Goal: Task Accomplishment & Management: Manage account settings

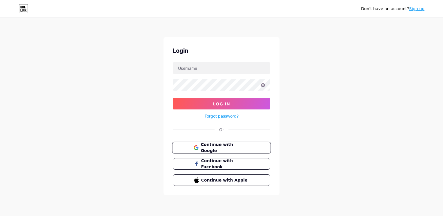
click at [201, 143] on button "Continue with Google" at bounding box center [221, 148] width 99 height 12
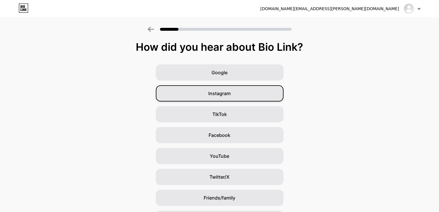
click at [230, 91] on span "Instagram" at bounding box center [219, 93] width 22 height 7
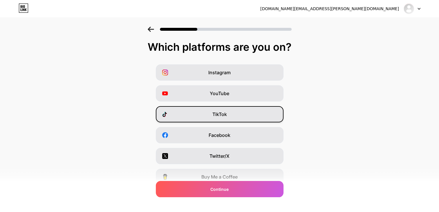
click at [242, 116] on div "TikTok" at bounding box center [220, 114] width 128 height 16
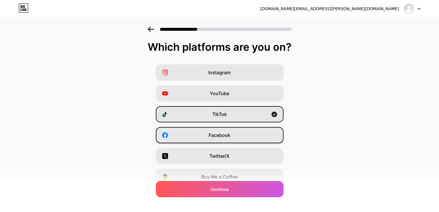
click at [241, 134] on div "Facebook" at bounding box center [220, 135] width 128 height 16
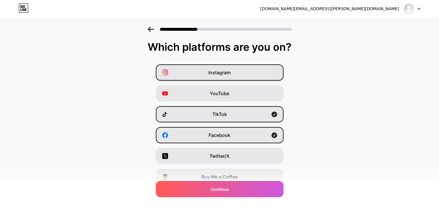
click at [230, 72] on span "Instagram" at bounding box center [219, 72] width 22 height 7
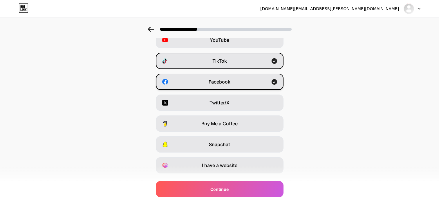
scroll to position [67, 0]
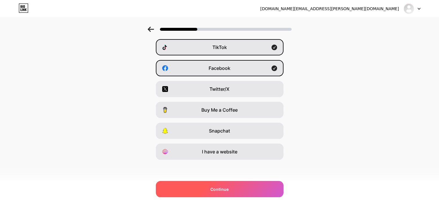
click at [231, 188] on div "Continue" at bounding box center [220, 189] width 128 height 16
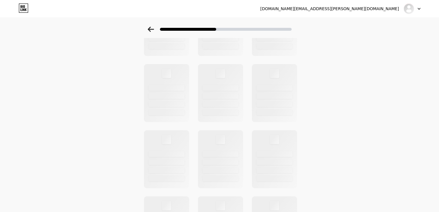
scroll to position [0, 0]
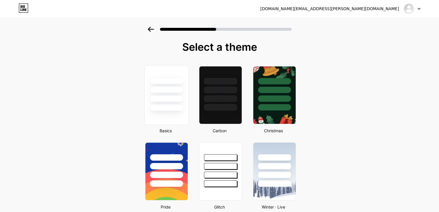
click at [153, 94] on div at bounding box center [165, 89] width 43 height 46
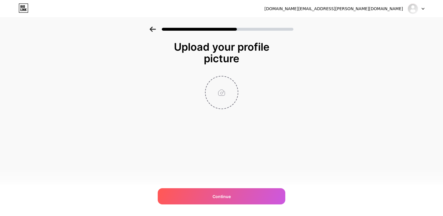
click at [219, 97] on input "file" at bounding box center [222, 93] width 32 height 32
click at [221, 82] on input "file" at bounding box center [222, 93] width 32 height 32
type input "C:\fakepath\لقطة الشاشة 2025-09-11 110643.png"
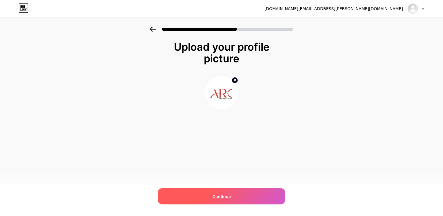
click at [246, 192] on div "Continue" at bounding box center [222, 196] width 128 height 16
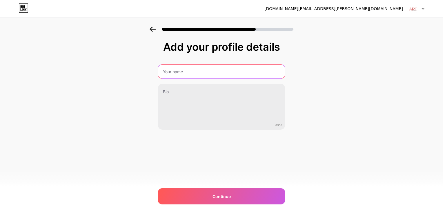
click at [186, 74] on input "text" at bounding box center [221, 72] width 127 height 14
type input "ARC Creative Solutions"
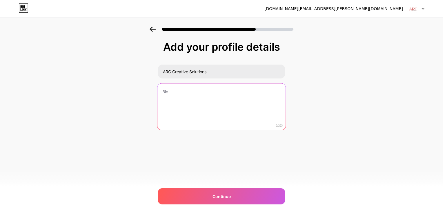
click at [193, 105] on textarea at bounding box center [221, 106] width 128 height 47
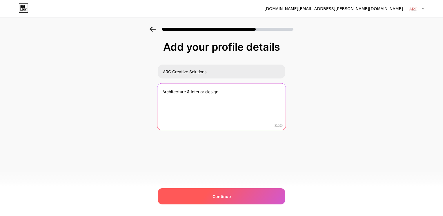
type textarea "Architecture & Interior design"
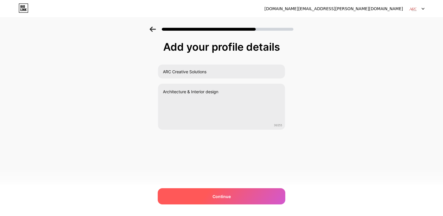
click at [229, 191] on div "Continue" at bounding box center [222, 196] width 128 height 16
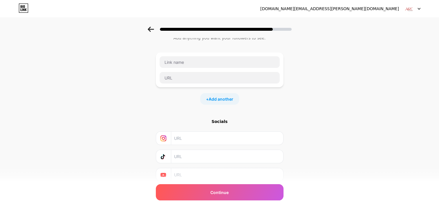
scroll to position [41, 0]
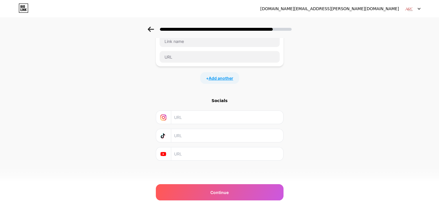
click at [226, 78] on span "Add another" at bounding box center [220, 78] width 25 height 6
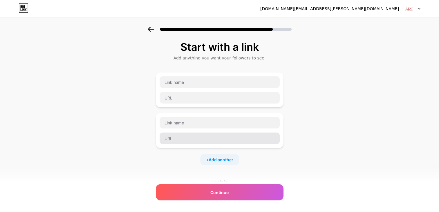
scroll to position [81, 0]
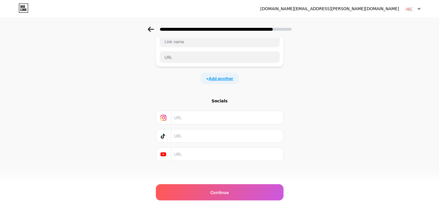
click at [222, 76] on span "Add another" at bounding box center [220, 78] width 25 height 6
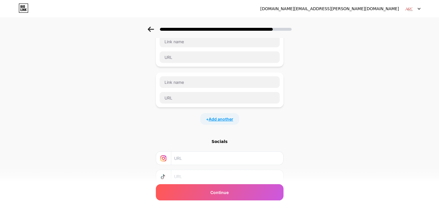
click at [230, 117] on span "Add another" at bounding box center [220, 119] width 25 height 6
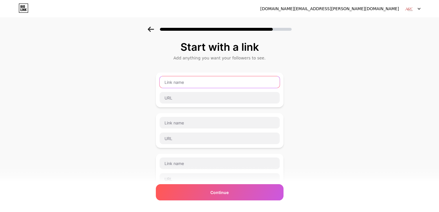
click at [211, 81] on input "text" at bounding box center [219, 82] width 120 height 12
drag, startPoint x: 211, startPoint y: 81, endPoint x: 236, endPoint y: 117, distance: 43.8
click at [236, 117] on div "td + Add another" at bounding box center [220, 159] width 128 height 174
type input "t"
type input "فيس بوك"
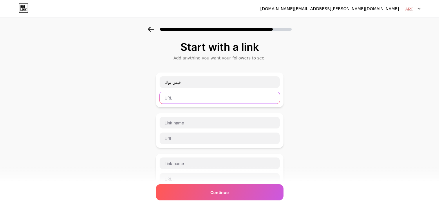
click at [183, 95] on input "text" at bounding box center [219, 98] width 120 height 12
paste input "https://www.facebook.com/share/191vr3gtxN/?mibextid=wwXIfr"
type input "https://www.facebook.com/share/191vr3gtxN/?mibextid=wwXIfr"
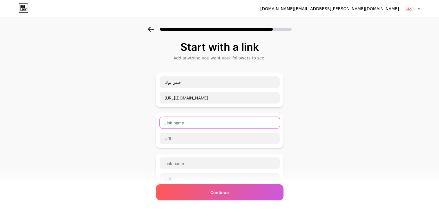
click at [265, 119] on input "text" at bounding box center [219, 123] width 120 height 12
type input "ا"
type input "إنستغرام"
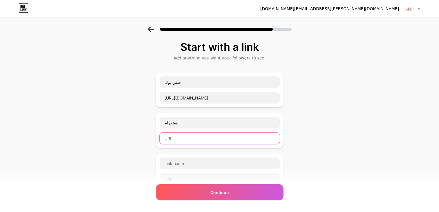
click at [250, 137] on input "text" at bounding box center [219, 138] width 120 height 12
click at [215, 138] on input "text" at bounding box center [219, 138] width 120 height 12
paste input "https://www.instagram.com/arc_creativesolutions?igsh=MTNtczFldjlvbzlzaA%3D%3D&u…"
type input "https://www.instagram.com/arc_creativesolutions?igsh=MTNtczFldjlvbzlzaA%3D%3D&u…"
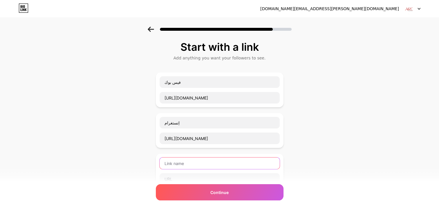
click at [242, 162] on input "text" at bounding box center [219, 163] width 120 height 12
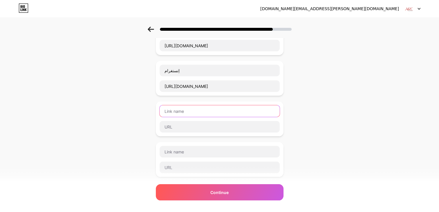
scroll to position [58, 0]
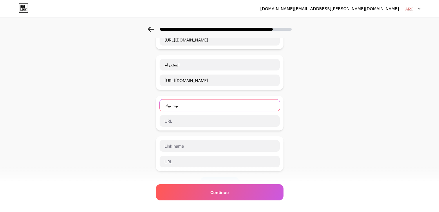
type input "تيك توك"
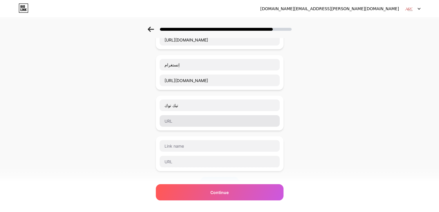
drag, startPoint x: 202, startPoint y: 127, endPoint x: 203, endPoint y: 121, distance: 5.6
click at [202, 127] on div "تيك توك" at bounding box center [220, 113] width 128 height 35
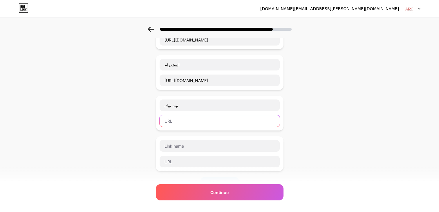
click at [203, 121] on input "text" at bounding box center [219, 121] width 120 height 12
paste input "https://www.tiktok.com/@arc.creative.solutions?_t=ZM-8xZ8oB9AmbY&_r=1"
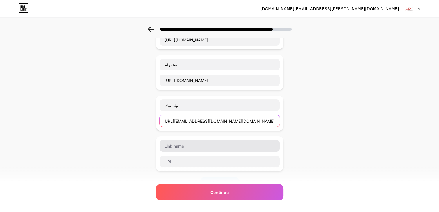
type input "https://www.tiktok.com/@arc.creative.solutions?_t=ZM-8xZ8oB9AmbY&_r=1"
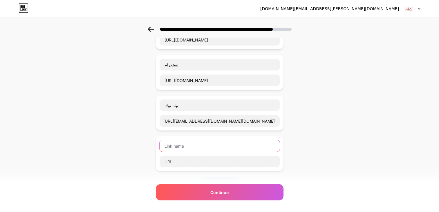
click at [199, 146] on input "text" at bounding box center [219, 146] width 120 height 12
type input "بيهانس"
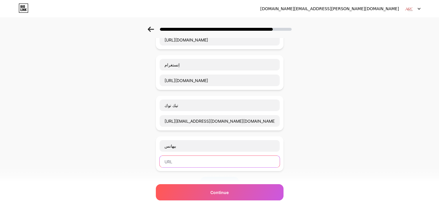
click at [216, 160] on input "text" at bounding box center [219, 162] width 120 height 12
click at [217, 159] on input "text" at bounding box center [219, 162] width 120 height 12
paste input "https://www.behance.net/ARCCreativeSolutions"
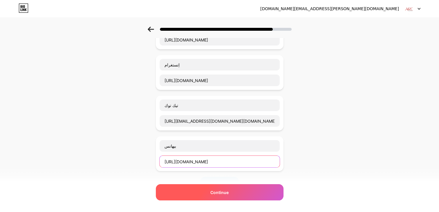
type input "https://www.behance.net/ARCCreativeSolutions"
click at [238, 191] on div "Continue" at bounding box center [220, 192] width 128 height 16
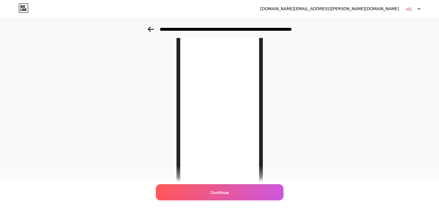
scroll to position [79, 0]
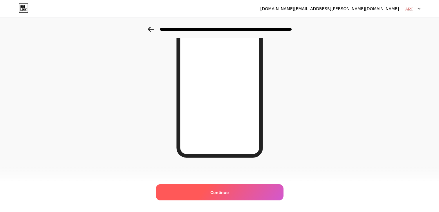
click at [252, 190] on div "Continue" at bounding box center [220, 192] width 128 height 16
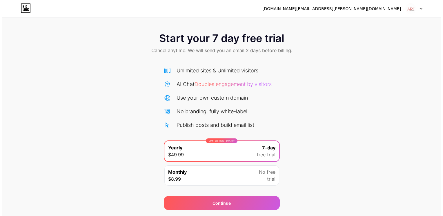
scroll to position [17, 0]
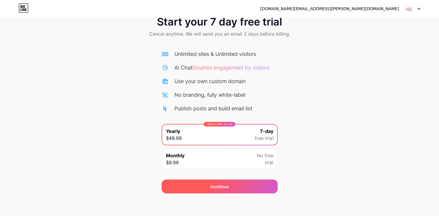
click at [209, 188] on div "Continue" at bounding box center [219, 187] width 116 height 14
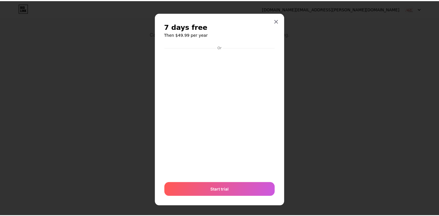
scroll to position [3, 0]
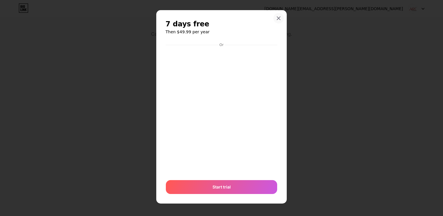
click at [276, 17] on icon at bounding box center [278, 18] width 5 height 5
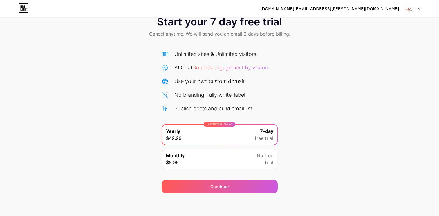
click at [417, 10] on div at bounding box center [411, 8] width 17 height 10
click at [393, 56] on div "Start your 7 day free trial Cancel anytime. We will send you an email 2 days be…" at bounding box center [219, 101] width 439 height 183
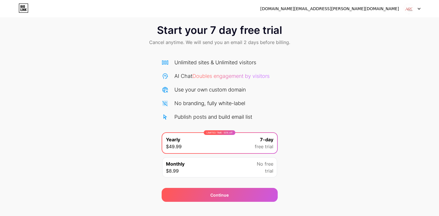
scroll to position [0, 0]
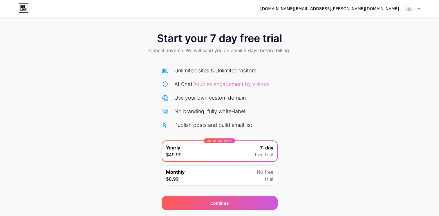
click at [416, 9] on div at bounding box center [411, 8] width 17 height 10
click at [388, 9] on div "[DOMAIN_NAME][EMAIL_ADDRESS][PERSON_NAME][DOMAIN_NAME]" at bounding box center [329, 9] width 139 height 6
click at [411, 19] on li "Logout" at bounding box center [384, 24] width 72 height 16
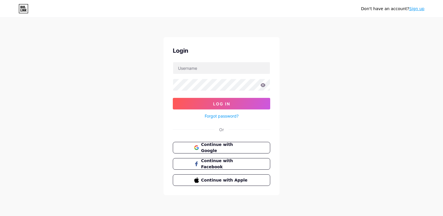
click at [23, 11] on icon at bounding box center [24, 8] width 10 height 9
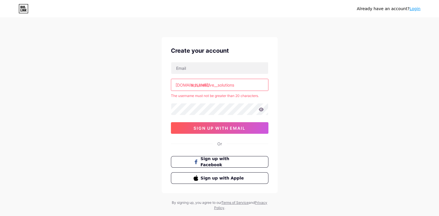
click at [198, 86] on input "arc_creative__solutions" at bounding box center [219, 85] width 97 height 12
type input "arc__creative__solutions"
drag, startPoint x: 240, startPoint y: 86, endPoint x: 181, endPoint y: 86, distance: 59.4
click at [181, 86] on div "bio.link/ arc__creative__solutions" at bounding box center [219, 85] width 97 height 12
click at [215, 86] on input "text" at bounding box center [219, 85] width 97 height 12
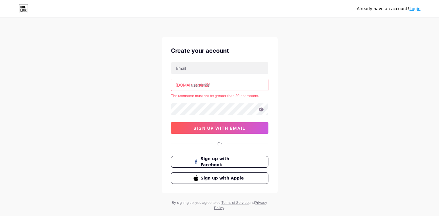
paste input "https//l.facebook.com/l.php?u=https%3a%2f%2farccreativesolutions.bio.link%2f%3f…"
type input "https://l.facebook.com/l.php?u=https%3a%2f%2farccreativesolutions.bio.link%2f%3…"
click at [231, 68] on input "text" at bounding box center [219, 68] width 97 height 12
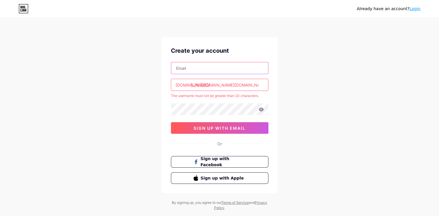
type input "[DOMAIN_NAME][EMAIL_ADDRESS][PERSON_NAME][DOMAIN_NAME]"
drag, startPoint x: 263, startPoint y: 86, endPoint x: 164, endPoint y: 85, distance: 98.6
click at [164, 85] on div "Create your account arc.c.s.ly@gmail.com bio.link/ https://l.facebook.com/l.php…" at bounding box center [219, 115] width 116 height 156
type input "3"
click at [219, 83] on input "text" at bounding box center [219, 85] width 97 height 12
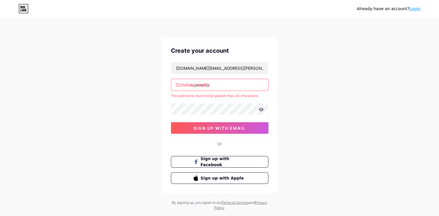
paste input "http//arccreativesolutions.bio.link/"
drag, startPoint x: 201, startPoint y: 85, endPoint x: 195, endPoint y: 85, distance: 6.7
click at [195, 85] on input "http://arccreativesolutions.bio.link/" at bounding box center [219, 85] width 97 height 12
drag, startPoint x: 202, startPoint y: 85, endPoint x: 189, endPoint y: 85, distance: 12.5
click at [189, 85] on div "bio.link/ http://arccreativesolutions.bio.link/" at bounding box center [219, 85] width 97 height 12
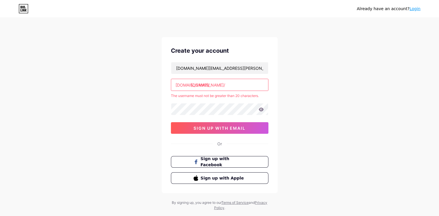
drag, startPoint x: 246, startPoint y: 86, endPoint x: 116, endPoint y: 83, distance: 129.3
click at [116, 83] on div "Already have an account? Login Create your account arc.c.s.ly@gmail.com bio.lin…" at bounding box center [219, 114] width 439 height 229
paste input "http//"
type input "http://arccreativesolutions.bio.link/"
click at [241, 127] on span "sign up with email" at bounding box center [219, 128] width 52 height 5
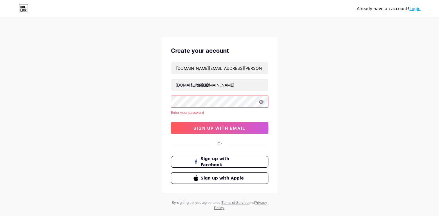
click at [262, 102] on icon at bounding box center [260, 102] width 5 height 4
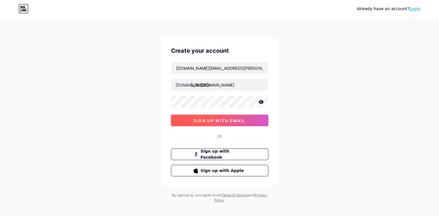
click at [220, 120] on span "sign up with email" at bounding box center [219, 120] width 52 height 5
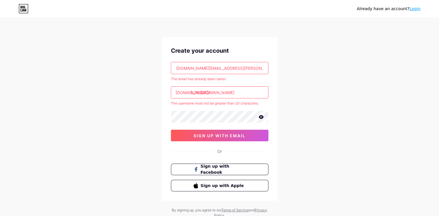
drag, startPoint x: 259, startPoint y: 92, endPoint x: 246, endPoint y: 92, distance: 13.3
click at [246, 92] on input "http://arccreativesolutions.bio.link/" at bounding box center [219, 93] width 97 height 12
drag, startPoint x: 202, startPoint y: 94, endPoint x: 188, endPoint y: 93, distance: 14.0
click at [188, 93] on div "bio.link/ http://arccreativesolutions.bio.link/" at bounding box center [219, 92] width 97 height 12
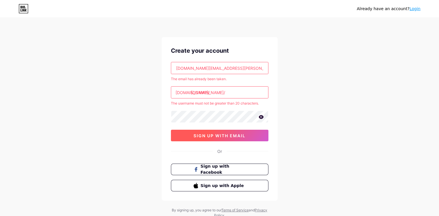
click at [221, 140] on button "sign up with email" at bounding box center [219, 136] width 97 height 12
type input "arccreativesolutions.bio.link/"
drag, startPoint x: 245, startPoint y: 92, endPoint x: 229, endPoint y: 92, distance: 16.2
click at [229, 92] on input "arccreativesolutions.bio.link/" at bounding box center [219, 93] width 97 height 12
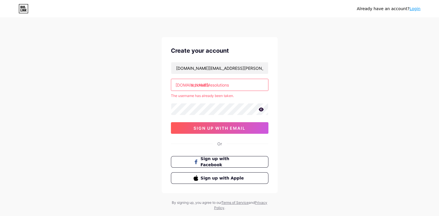
click at [196, 87] on input "arccreativesolutions" at bounding box center [219, 85] width 97 height 12
type input "arccreativesolutions"
click at [416, 9] on link "Login" at bounding box center [414, 8] width 11 height 5
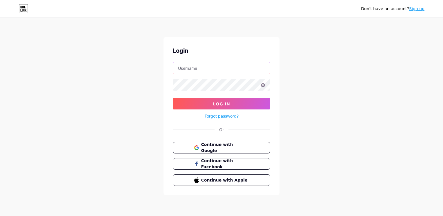
type input "arccreativesolutions"
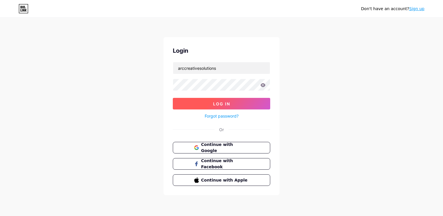
click at [210, 107] on button "Log In" at bounding box center [221, 104] width 97 height 12
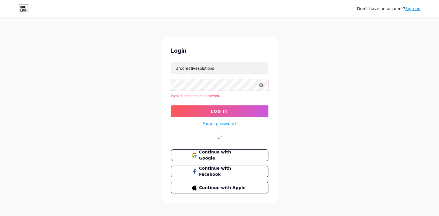
click at [260, 84] on icon at bounding box center [260, 85] width 5 height 4
click at [262, 86] on icon at bounding box center [260, 85] width 5 height 4
click at [261, 87] on icon at bounding box center [260, 85] width 5 height 4
click at [251, 112] on button "Log In" at bounding box center [219, 112] width 97 height 12
click at [97, 79] on div "Don't have an account? Sign up Login arccreativesolutions Invalid username or p…" at bounding box center [219, 110] width 439 height 221
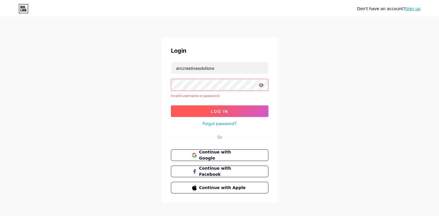
click at [220, 110] on span "Log In" at bounding box center [219, 111] width 17 height 5
click at [102, 72] on div "Don't have an account? Sign up Login arccreativesolutions Invalid username or p…" at bounding box center [219, 110] width 439 height 221
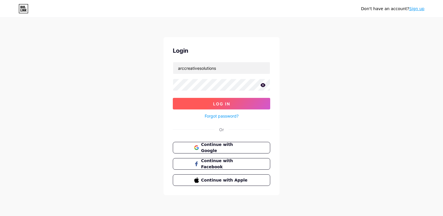
click at [176, 106] on button "Log In" at bounding box center [221, 104] width 97 height 12
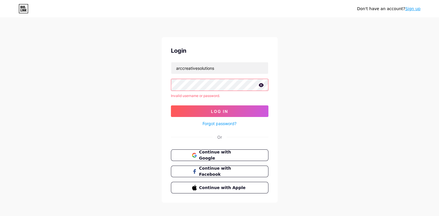
click at [260, 85] on icon at bounding box center [260, 85] width 5 height 4
click at [171, 106] on button "Log In" at bounding box center [219, 112] width 97 height 12
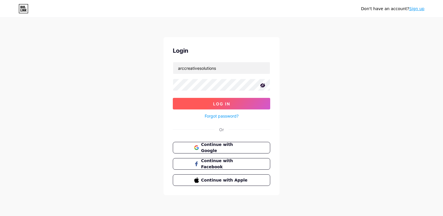
click at [182, 104] on button "Log In" at bounding box center [221, 104] width 97 height 12
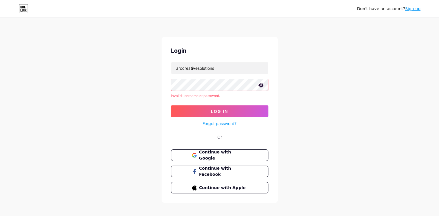
click at [215, 124] on link "Forgot password?" at bounding box center [219, 124] width 34 height 6
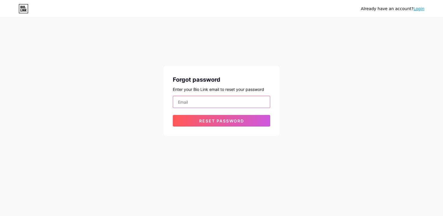
click at [193, 102] on input "email" at bounding box center [221, 102] width 97 height 12
type input "arccreativesolutions"
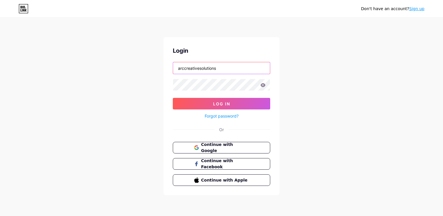
drag, startPoint x: 232, startPoint y: 72, endPoint x: 142, endPoint y: 70, distance: 89.6
click at [142, 70] on div "Don't have an account? Sign up Login arccreativesolutions Log In Forgot passwor…" at bounding box center [221, 107] width 443 height 214
type input "[DOMAIN_NAME][EMAIL_ADDRESS][PERSON_NAME][DOMAIN_NAME]"
click at [263, 87] on icon at bounding box center [263, 85] width 5 height 4
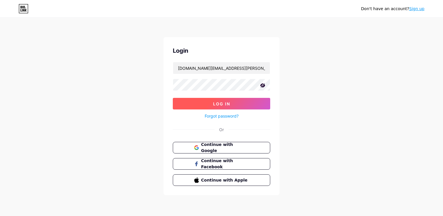
click at [248, 105] on button "Log In" at bounding box center [221, 104] width 97 height 12
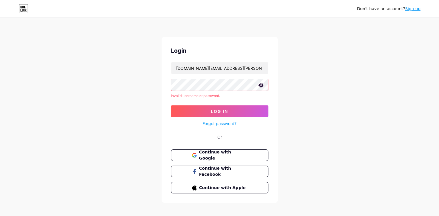
click at [171, 106] on button "Log In" at bounding box center [219, 112] width 97 height 12
click at [287, 125] on div "Don't have an account? Sign up Login arc.c.s.ly@gmail.com Invalid username or p…" at bounding box center [219, 110] width 439 height 221
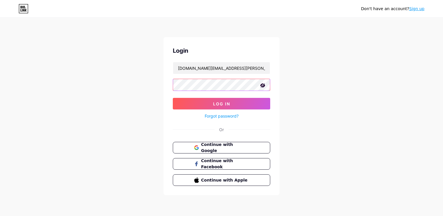
click at [173, 98] on button "Log In" at bounding box center [221, 104] width 97 height 12
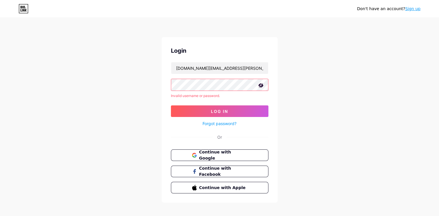
click at [309, 138] on div "Don't have an account? Sign up Login arc.c.s.ly@gmail.com Invalid username or p…" at bounding box center [219, 110] width 439 height 221
click at [228, 123] on link "Forgot password?" at bounding box center [219, 124] width 34 height 6
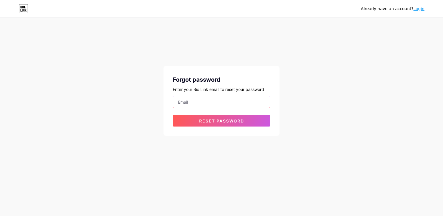
click at [185, 100] on input "email" at bounding box center [221, 102] width 97 height 12
type input "[DOMAIN_NAME][EMAIL_ADDRESS][PERSON_NAME][DOMAIN_NAME]"
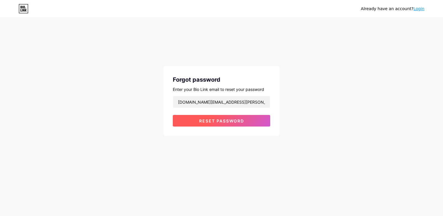
click at [221, 121] on span "Reset password" at bounding box center [221, 121] width 45 height 5
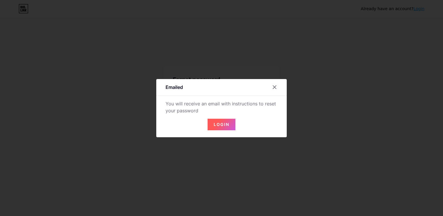
click at [222, 127] on button "Login" at bounding box center [222, 125] width 28 height 12
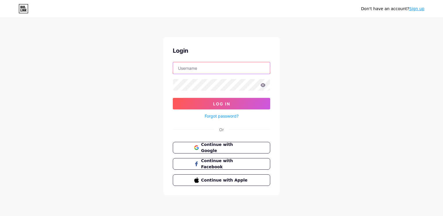
type input "[DOMAIN_NAME][EMAIL_ADDRESS][PERSON_NAME][DOMAIN_NAME]"
click at [264, 87] on icon at bounding box center [262, 85] width 5 height 4
click at [263, 85] on icon at bounding box center [263, 85] width 5 height 4
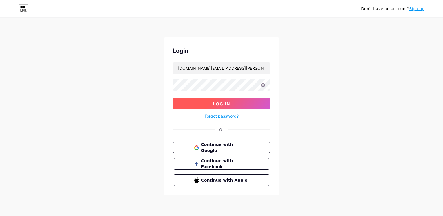
click at [239, 100] on button "Log In" at bounding box center [221, 104] width 97 height 12
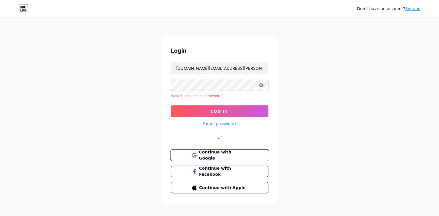
click at [251, 157] on button "Continue with Google" at bounding box center [219, 156] width 99 height 12
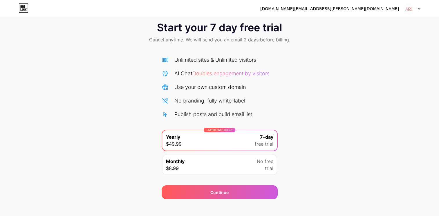
scroll to position [17, 0]
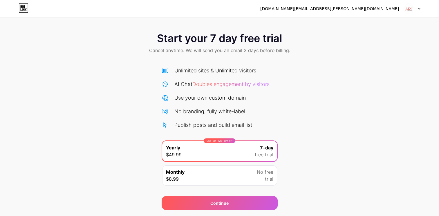
click at [418, 10] on div at bounding box center [411, 8] width 17 height 10
click at [394, 26] on li "Logout" at bounding box center [384, 24] width 72 height 16
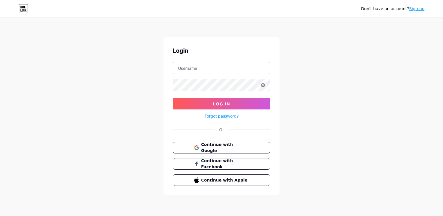
type input "[DOMAIN_NAME][EMAIL_ADDRESS][PERSON_NAME][DOMAIN_NAME]"
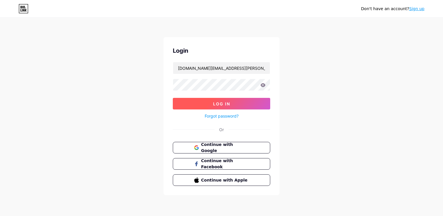
click at [241, 103] on button "Log In" at bounding box center [221, 104] width 97 height 12
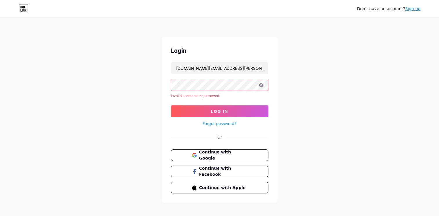
click at [260, 85] on icon at bounding box center [260, 85] width 5 height 4
click at [260, 86] on icon at bounding box center [260, 85] width 5 height 4
click at [305, 97] on div "Don't have an account? Sign up Login arc.c.s.ly@gmail.com Invalid username or p…" at bounding box center [219, 110] width 439 height 221
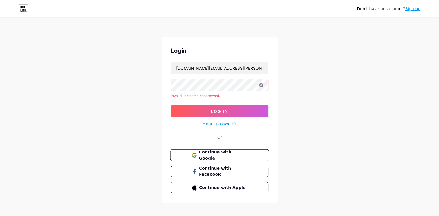
click at [233, 155] on span "Continue with Google" at bounding box center [223, 155] width 48 height 12
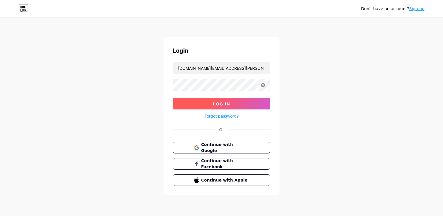
click at [239, 106] on button "Log In" at bounding box center [221, 104] width 97 height 12
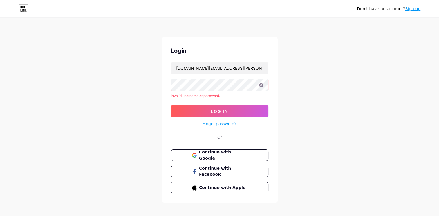
click at [262, 86] on icon at bounding box center [260, 85] width 5 height 4
click at [260, 85] on icon at bounding box center [260, 85] width 5 height 4
click at [137, 81] on div "Don't have an account? Sign up Login arc.c.s.ly@gmail.com Invalid username or p…" at bounding box center [219, 110] width 439 height 221
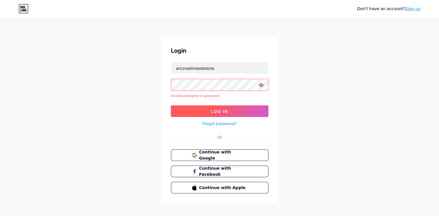
click at [217, 112] on span "Log In" at bounding box center [219, 111] width 17 height 5
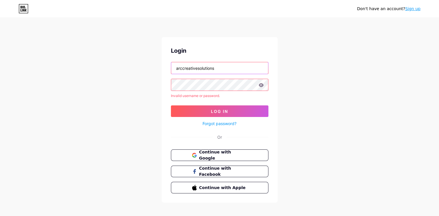
click at [244, 64] on input "arccreativesolutions" at bounding box center [219, 68] width 97 height 12
type input "[DOMAIN_NAME][EMAIL_ADDRESS][PERSON_NAME][DOMAIN_NAME]"
click at [157, 85] on div "Don't have an account? Sign up Login arc.c.s.ly@gmail.com Invalid username or p…" at bounding box center [219, 110] width 439 height 221
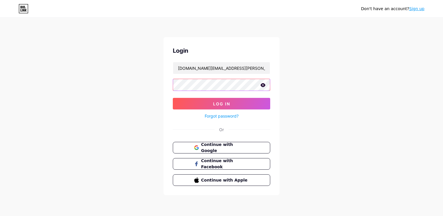
click at [173, 98] on button "Log In" at bounding box center [221, 104] width 97 height 12
click at [171, 98] on button "Log In" at bounding box center [219, 104] width 97 height 12
click at [173, 98] on button "Log In" at bounding box center [221, 104] width 97 height 12
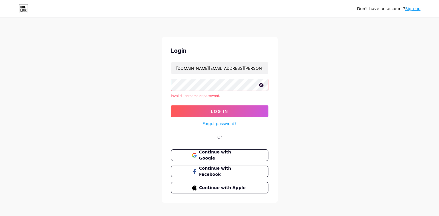
click at [171, 106] on button "Log In" at bounding box center [219, 112] width 97 height 12
click at [232, 154] on span "Continue with Google" at bounding box center [223, 155] width 48 height 12
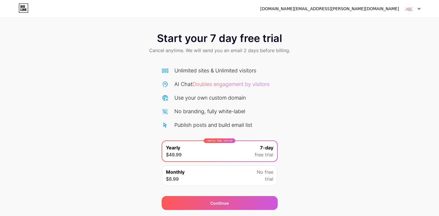
click at [28, 6] on icon at bounding box center [24, 7] width 10 height 9
click at [419, 10] on div at bounding box center [411, 8] width 17 height 10
click at [401, 28] on li "Logout" at bounding box center [384, 24] width 72 height 16
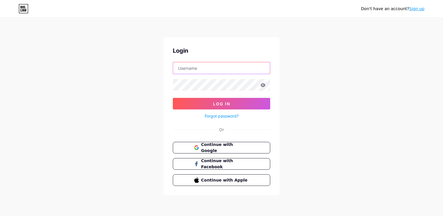
type input "[DOMAIN_NAME][EMAIL_ADDRESS][PERSON_NAME][DOMAIN_NAME]"
click at [264, 85] on icon at bounding box center [263, 85] width 5 height 4
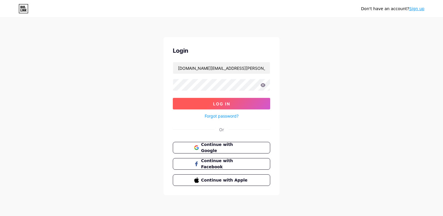
click at [253, 101] on button "Log In" at bounding box center [221, 104] width 97 height 12
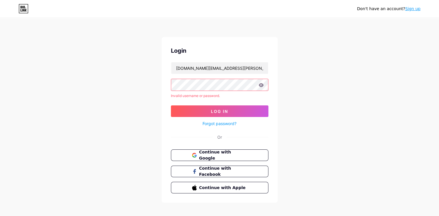
click at [228, 124] on link "Forgot password?" at bounding box center [219, 124] width 34 height 6
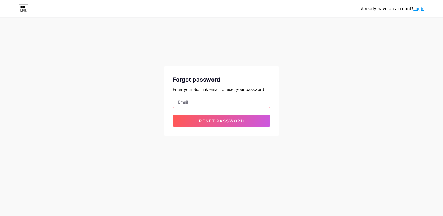
click at [230, 103] on input "email" at bounding box center [221, 102] width 97 height 12
type input "[DOMAIN_NAME][EMAIL_ADDRESS][PERSON_NAME][DOMAIN_NAME]"
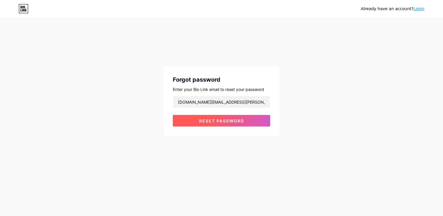
click at [236, 124] on button "Reset password" at bounding box center [221, 121] width 97 height 12
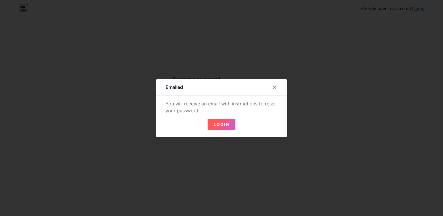
click at [218, 131] on div "Emailed You will receive an email with instructions to reset your password Login" at bounding box center [221, 108] width 130 height 58
click at [220, 126] on span "Login" at bounding box center [222, 124] width 16 height 5
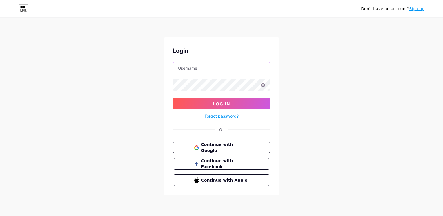
type input "[DOMAIN_NAME][EMAIL_ADDRESS][PERSON_NAME][DOMAIN_NAME]"
click at [220, 114] on link "Forgot password?" at bounding box center [222, 116] width 34 height 6
click at [211, 67] on input "[DOMAIN_NAME][EMAIL_ADDRESS][PERSON_NAME][DOMAIN_NAME]" at bounding box center [221, 68] width 97 height 12
click at [165, 81] on div "Login arc.c.s.ly@gmail.com Log In Forgot password? Or Continue with Google Cont…" at bounding box center [221, 116] width 116 height 158
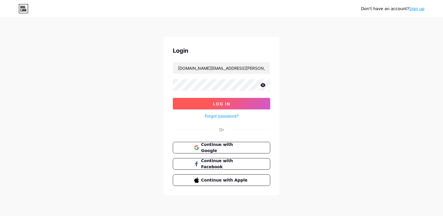
click at [183, 104] on button "Log In" at bounding box center [221, 104] width 97 height 12
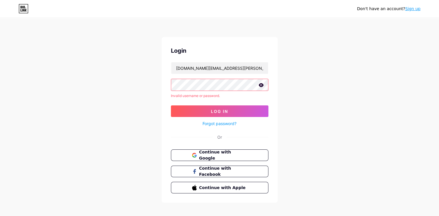
click at [208, 121] on link "Forgot password?" at bounding box center [219, 124] width 34 height 6
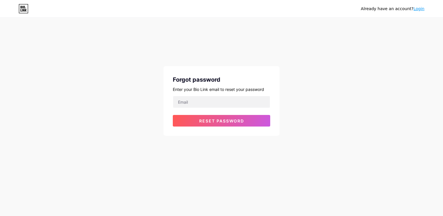
click at [207, 95] on div "Forgot password Enter your Bio Link email to reset your password Reset password" at bounding box center [221, 101] width 116 height 70
click at [206, 97] on input "email" at bounding box center [221, 102] width 97 height 12
type input "[DOMAIN_NAME][EMAIL_ADDRESS][PERSON_NAME][DOMAIN_NAME]"
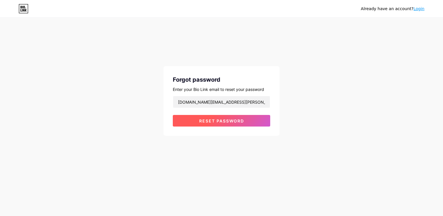
click at [223, 124] on button "Reset password" at bounding box center [221, 121] width 97 height 12
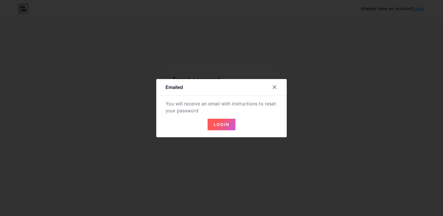
click at [223, 124] on span "Login" at bounding box center [222, 124] width 16 height 5
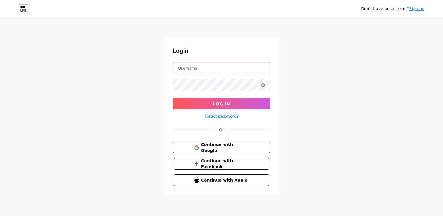
type input "[DOMAIN_NAME][EMAIL_ADDRESS][PERSON_NAME][DOMAIN_NAME]"
click at [219, 144] on span "Continue with Google" at bounding box center [225, 148] width 48 height 12
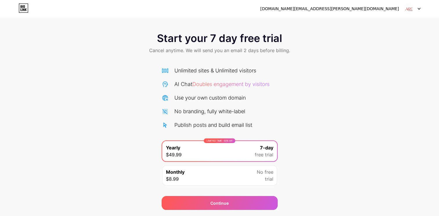
click at [417, 5] on div at bounding box center [411, 8] width 17 height 10
click at [391, 23] on li "Logout" at bounding box center [384, 24] width 72 height 16
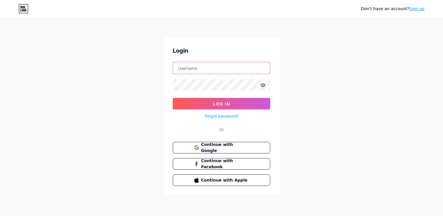
type input "[DOMAIN_NAME][EMAIL_ADDRESS][PERSON_NAME][DOMAIN_NAME]"
click at [393, 105] on div "Don't have an account? Sign up Login arc.c.s.ly@gmail.com Log In Forgot passwor…" at bounding box center [221, 107] width 443 height 214
type input "[DOMAIN_NAME][EMAIL_ADDRESS][PERSON_NAME][DOMAIN_NAME]"
click at [263, 85] on icon at bounding box center [263, 85] width 5 height 4
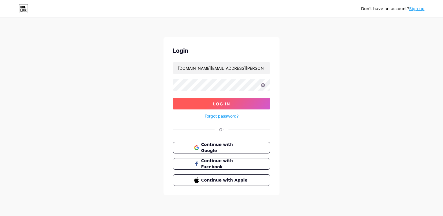
click at [226, 104] on span "Log In" at bounding box center [221, 103] width 17 height 5
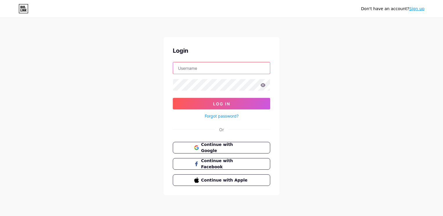
type input "[DOMAIN_NAME][EMAIL_ADDRESS][PERSON_NAME][DOMAIN_NAME]"
drag, startPoint x: 239, startPoint y: 73, endPoint x: 159, endPoint y: 66, distance: 80.6
click at [159, 66] on div "Don't have an account? Sign up Login [DOMAIN_NAME][EMAIL_ADDRESS][PERSON_NAME][…" at bounding box center [221, 107] width 443 height 214
click at [263, 86] on icon at bounding box center [263, 85] width 5 height 4
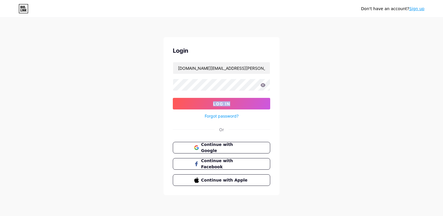
click at [263, 86] on icon at bounding box center [262, 85] width 5 height 4
drag, startPoint x: 263, startPoint y: 86, endPoint x: 247, endPoint y: 101, distance: 22.2
click at [247, 101] on button "Log In" at bounding box center [221, 104] width 97 height 12
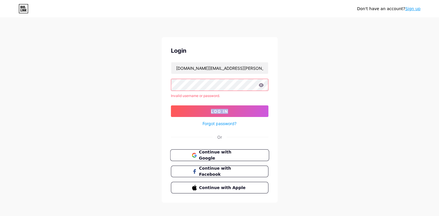
click at [227, 155] on span "Continue with Google" at bounding box center [223, 155] width 48 height 12
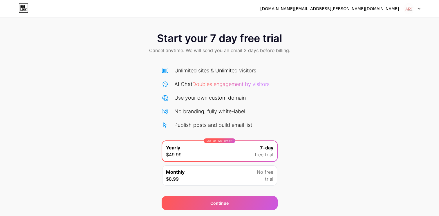
click at [390, 11] on div "[DOMAIN_NAME][EMAIL_ADDRESS][PERSON_NAME][DOMAIN_NAME]" at bounding box center [329, 9] width 139 height 6
click at [377, 10] on div "[DOMAIN_NAME][EMAIL_ADDRESS][PERSON_NAME][DOMAIN_NAME]" at bounding box center [329, 9] width 139 height 6
drag, startPoint x: 377, startPoint y: 10, endPoint x: 374, endPoint y: 9, distance: 3.8
click at [374, 9] on div "[DOMAIN_NAME][EMAIL_ADDRESS][PERSON_NAME][DOMAIN_NAME]" at bounding box center [329, 9] width 139 height 6
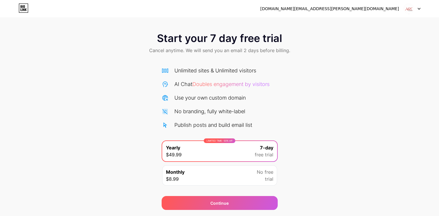
drag, startPoint x: 374, startPoint y: 9, endPoint x: 388, endPoint y: 35, distance: 29.2
click at [412, 43] on div "Start your 7 day free trial Cancel anytime. We will send you an email 2 days be…" at bounding box center [219, 44] width 439 height 34
click at [26, 10] on icon at bounding box center [26, 9] width 2 height 3
click at [419, 6] on div at bounding box center [411, 8] width 17 height 10
click at [397, 21] on li "Logout" at bounding box center [384, 24] width 72 height 16
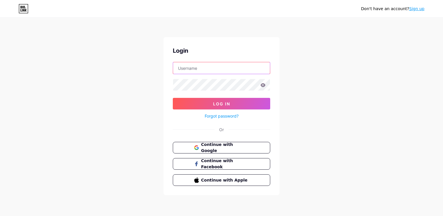
type input "[DOMAIN_NAME][EMAIL_ADDRESS][PERSON_NAME][DOMAIN_NAME]"
click at [263, 86] on icon at bounding box center [263, 85] width 5 height 4
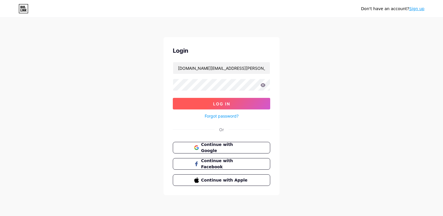
click at [260, 102] on button "Log In" at bounding box center [221, 104] width 97 height 12
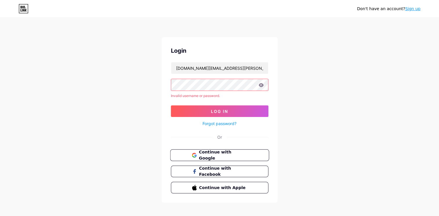
click at [232, 158] on button "Continue with Google" at bounding box center [219, 156] width 99 height 12
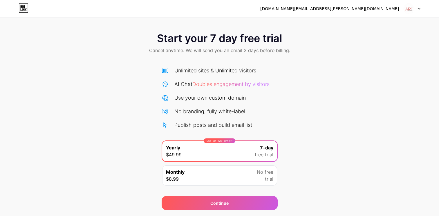
click at [417, 11] on div at bounding box center [411, 8] width 17 height 10
click at [403, 27] on li "Logout" at bounding box center [384, 24] width 72 height 16
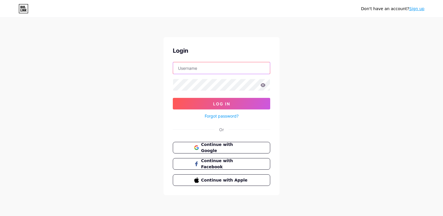
type input "[DOMAIN_NAME][EMAIL_ADDRESS][PERSON_NAME][DOMAIN_NAME]"
click at [253, 69] on input "[DOMAIN_NAME][EMAIL_ADDRESS][PERSON_NAME][DOMAIN_NAME]" at bounding box center [221, 68] width 97 height 12
click at [415, 10] on link "Sign up" at bounding box center [416, 8] width 15 height 5
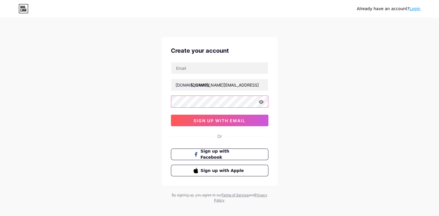
type input "[DOMAIN_NAME][EMAIL_ADDRESS][PERSON_NAME][DOMAIN_NAME]"
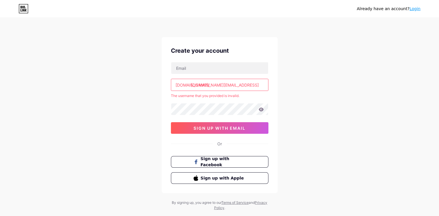
click at [416, 9] on link "Login" at bounding box center [414, 8] width 11 height 5
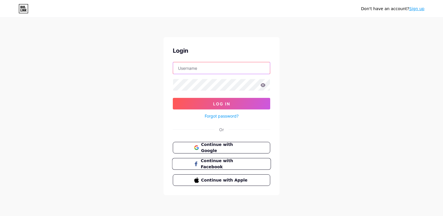
type input "[DOMAIN_NAME][EMAIL_ADDRESS][PERSON_NAME][DOMAIN_NAME]"
click at [252, 146] on button "Continue with Google" at bounding box center [221, 148] width 99 height 12
